Goal: Navigation & Orientation: Find specific page/section

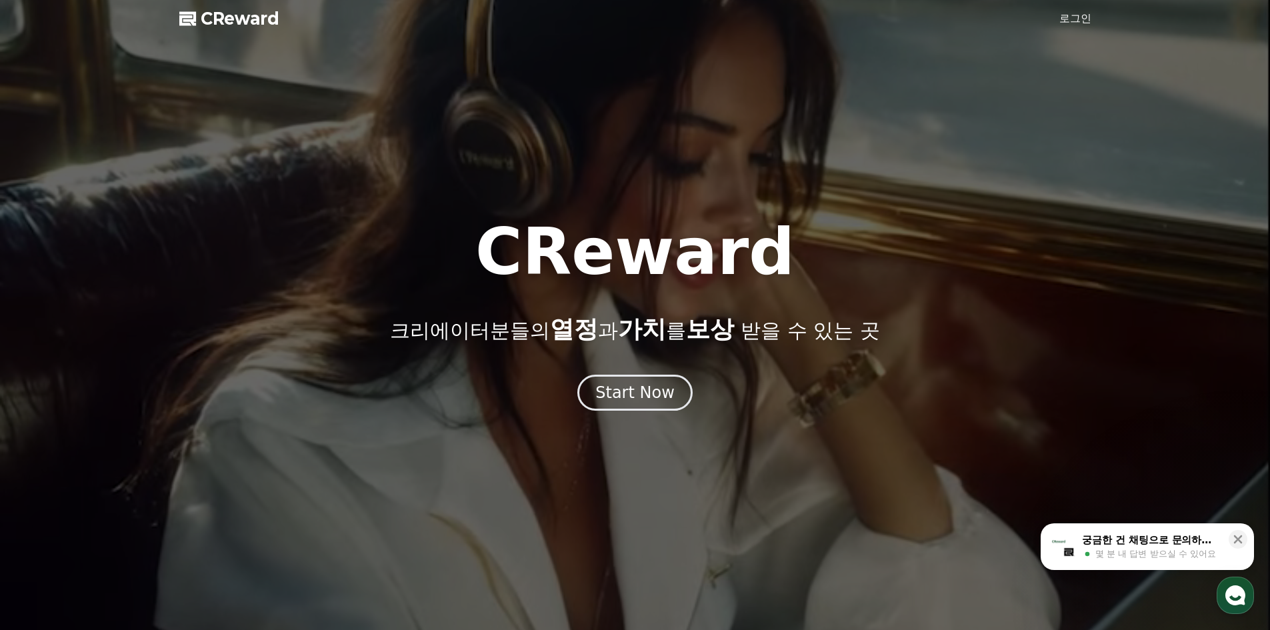
click at [659, 419] on div at bounding box center [635, 315] width 1270 height 630
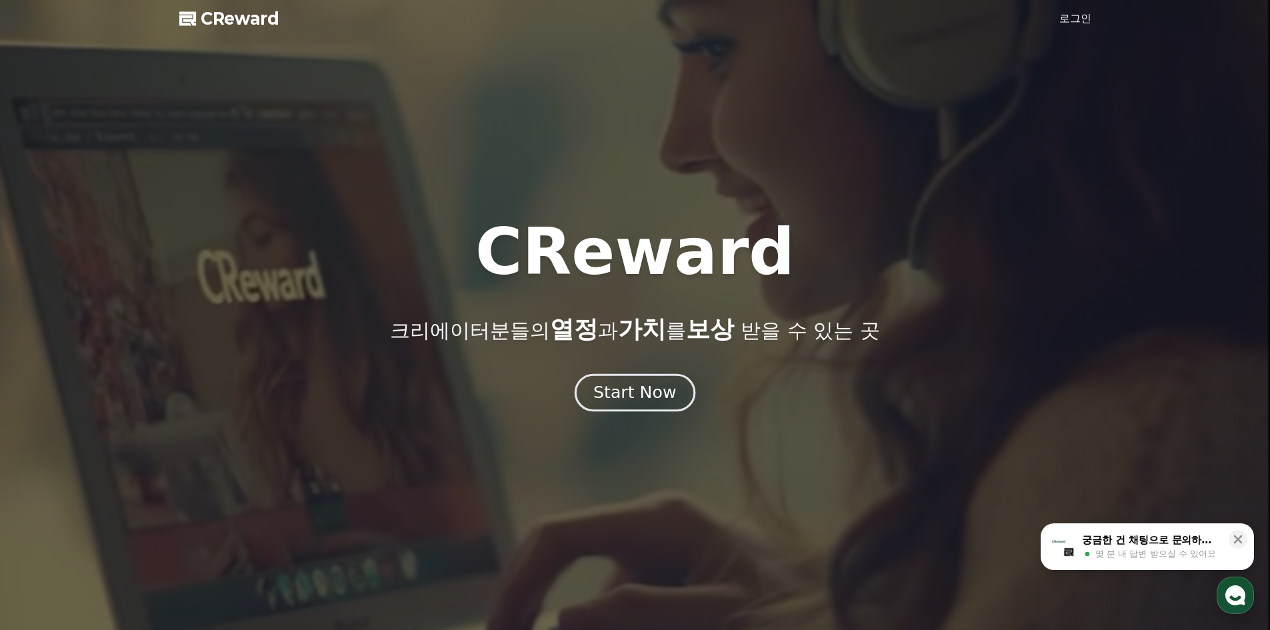
click at [647, 393] on div "Start Now" at bounding box center [634, 392] width 83 height 23
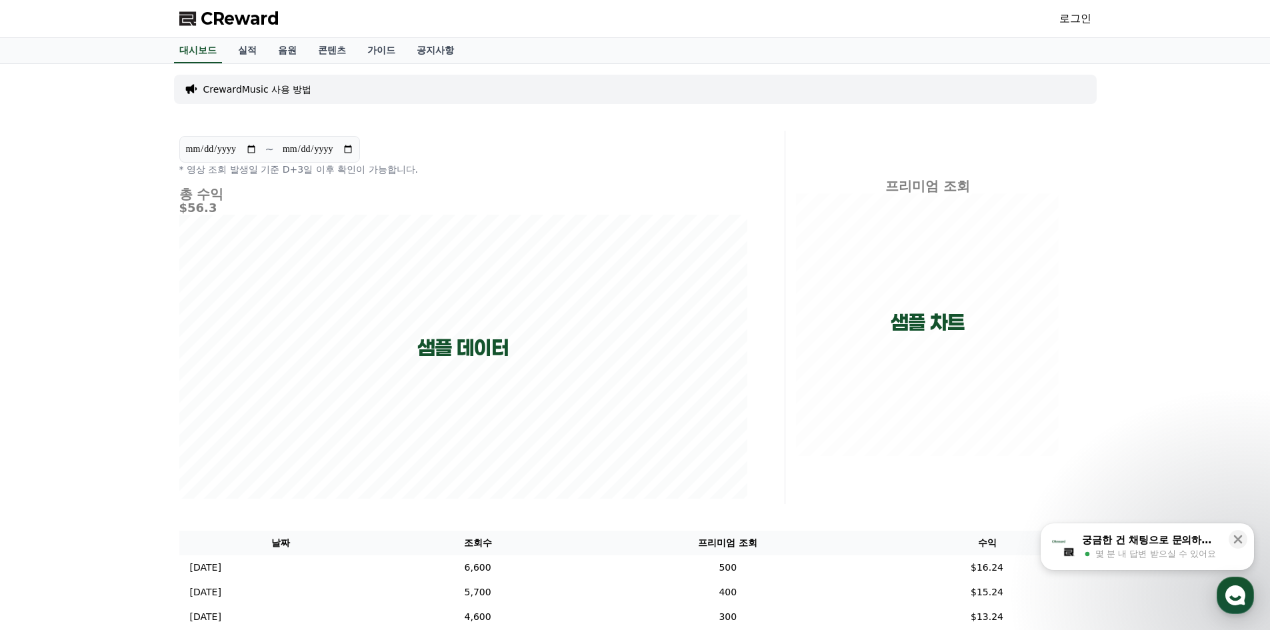
drag, startPoint x: 589, startPoint y: 319, endPoint x: 396, endPoint y: 101, distance: 291.4
click at [330, 48] on link "콘텐츠" at bounding box center [331, 50] width 49 height 25
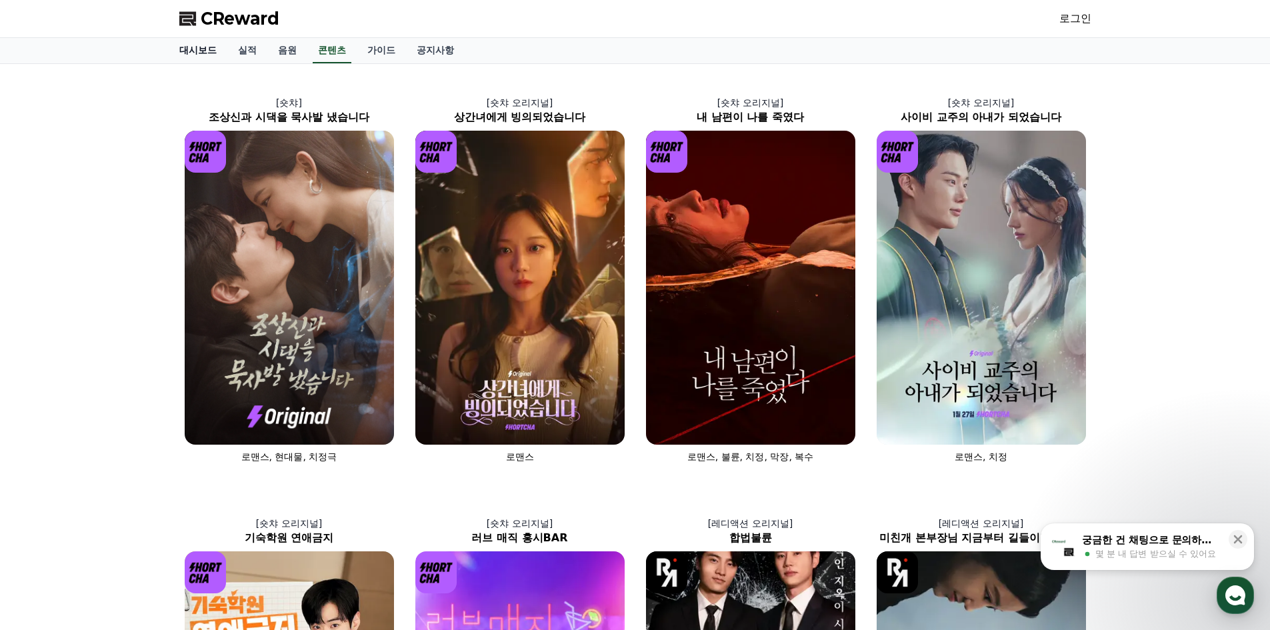
click at [194, 54] on link "대시보드" at bounding box center [198, 50] width 59 height 25
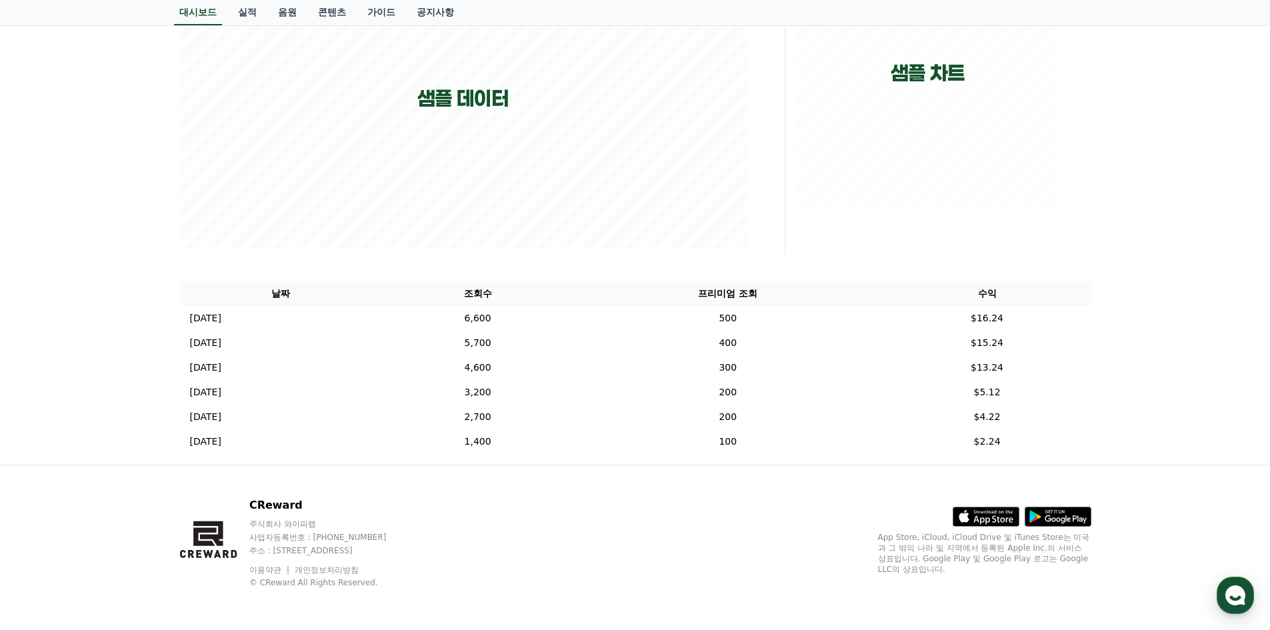
scroll to position [250, 0]
